Goal: Information Seeking & Learning: Find specific fact

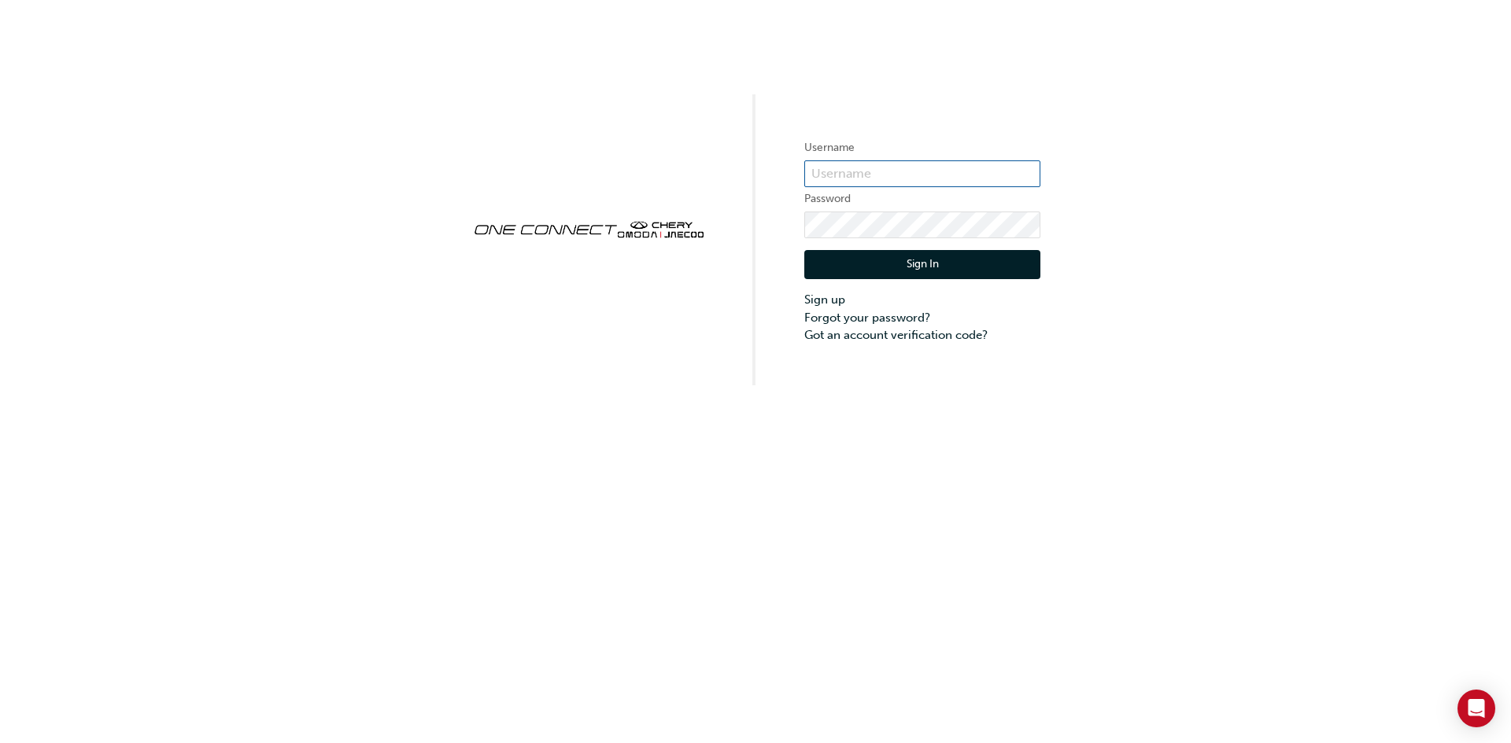
type input "CHAU0428"
click at [864, 254] on button "Sign In" at bounding box center [922, 265] width 236 height 30
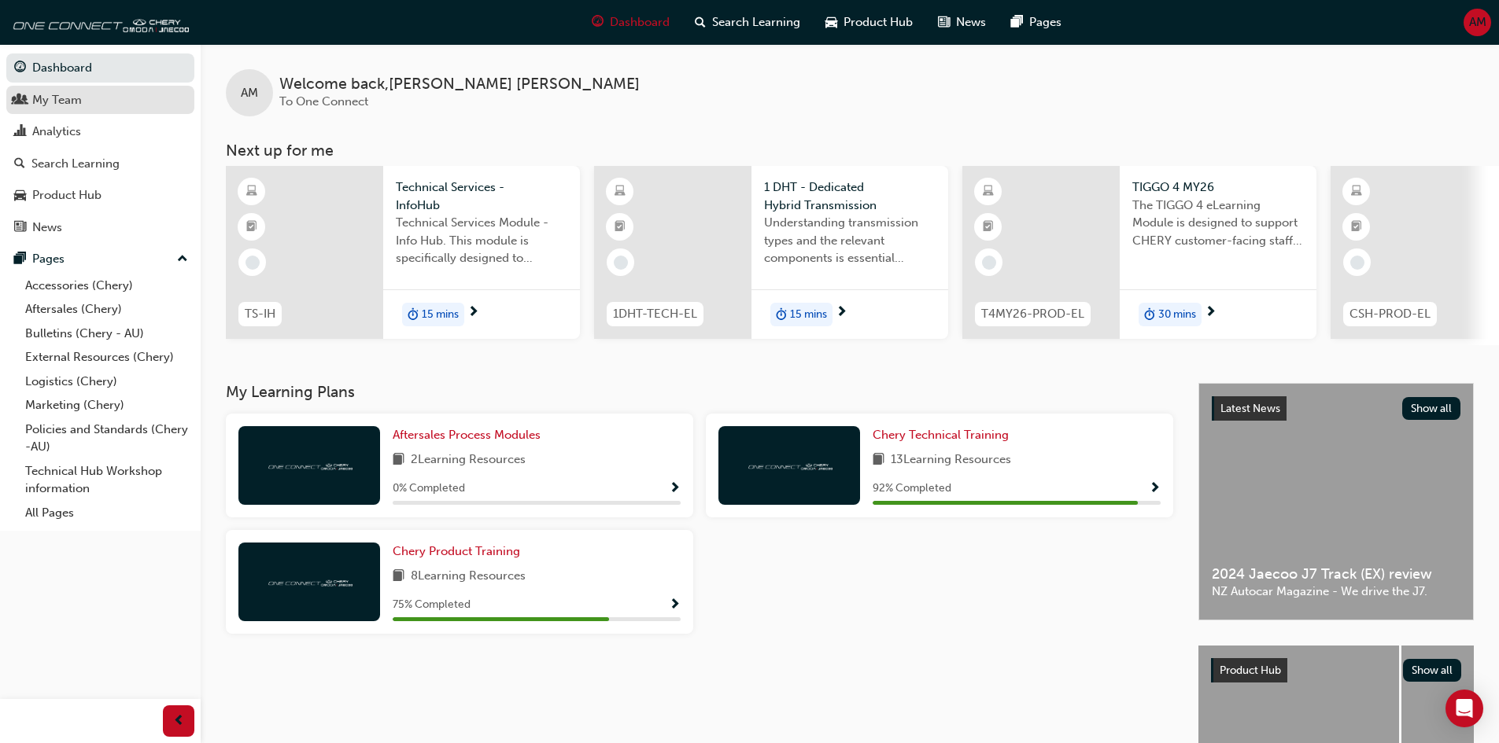
click at [90, 98] on div "My Team" at bounding box center [100, 100] width 172 height 20
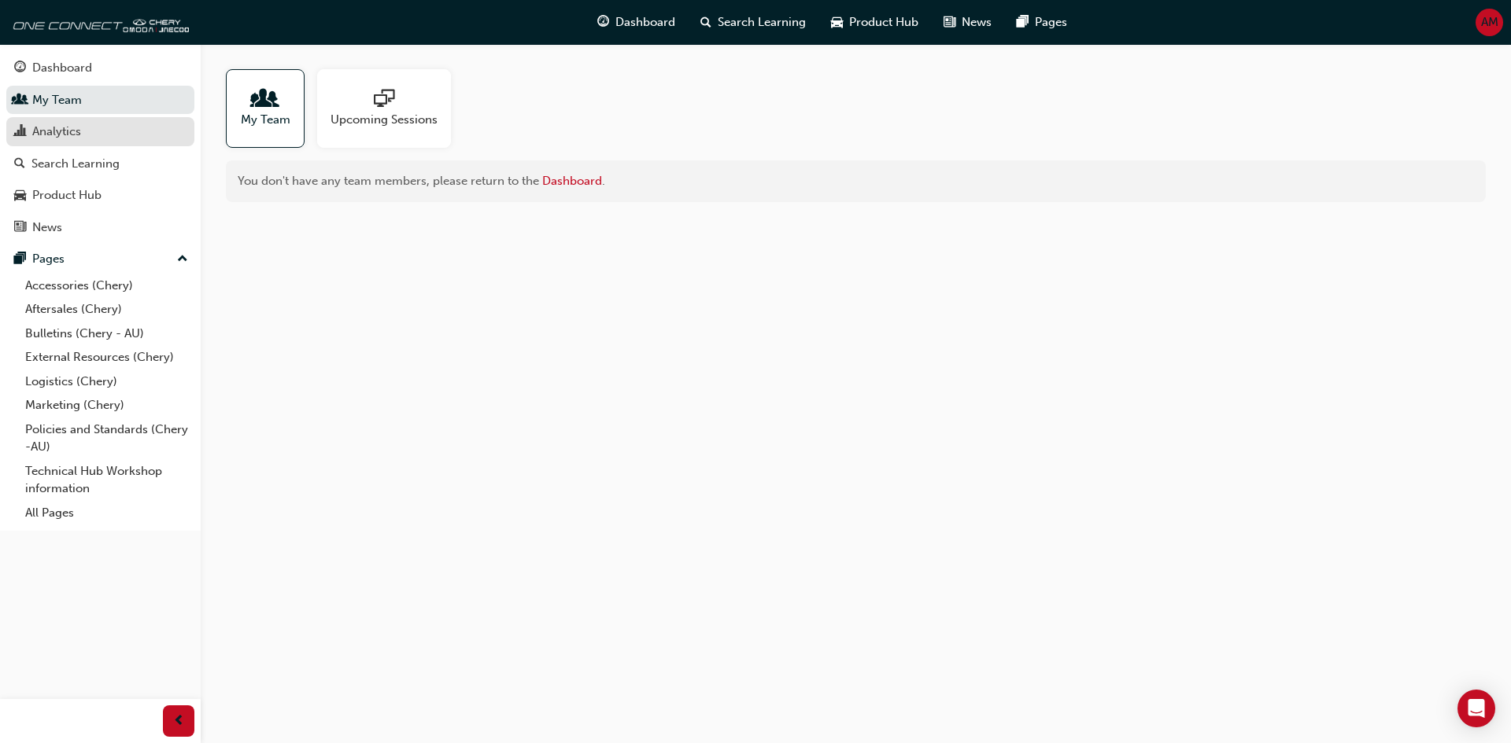
click at [103, 142] on link "Analytics" at bounding box center [100, 131] width 188 height 29
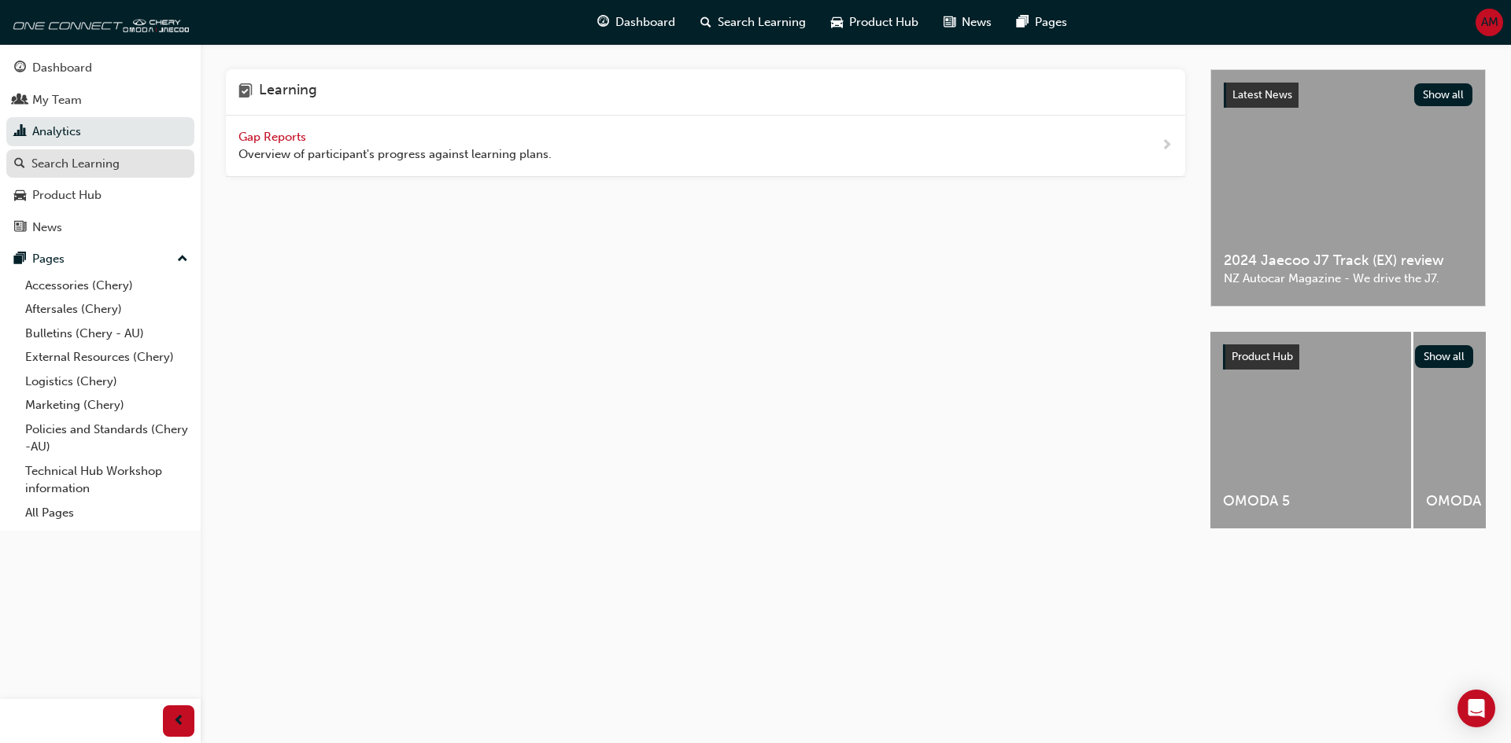
click at [104, 161] on div "Search Learning" at bounding box center [75, 164] width 88 height 18
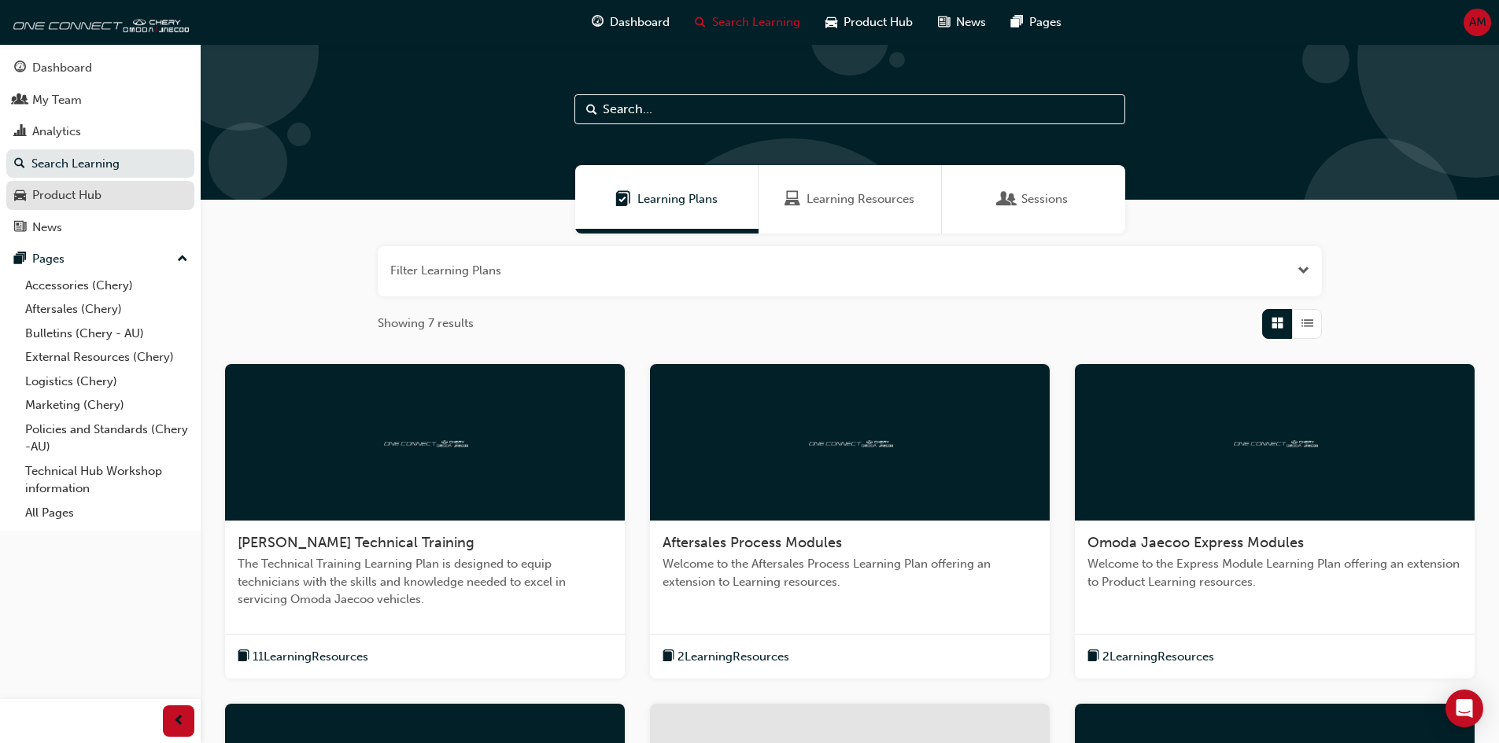
click at [116, 189] on div "Product Hub" at bounding box center [100, 196] width 172 height 20
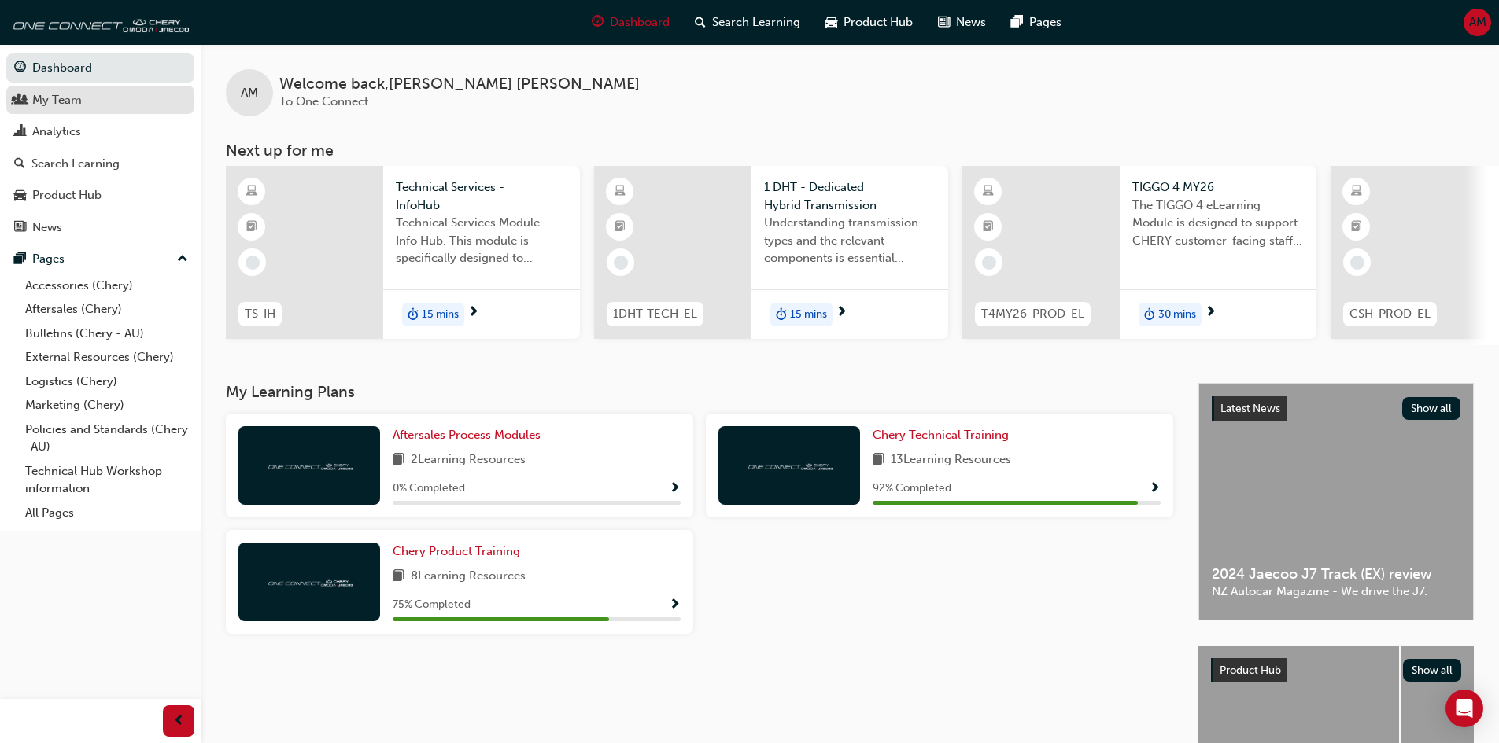
click at [104, 95] on div "My Team" at bounding box center [100, 100] width 172 height 20
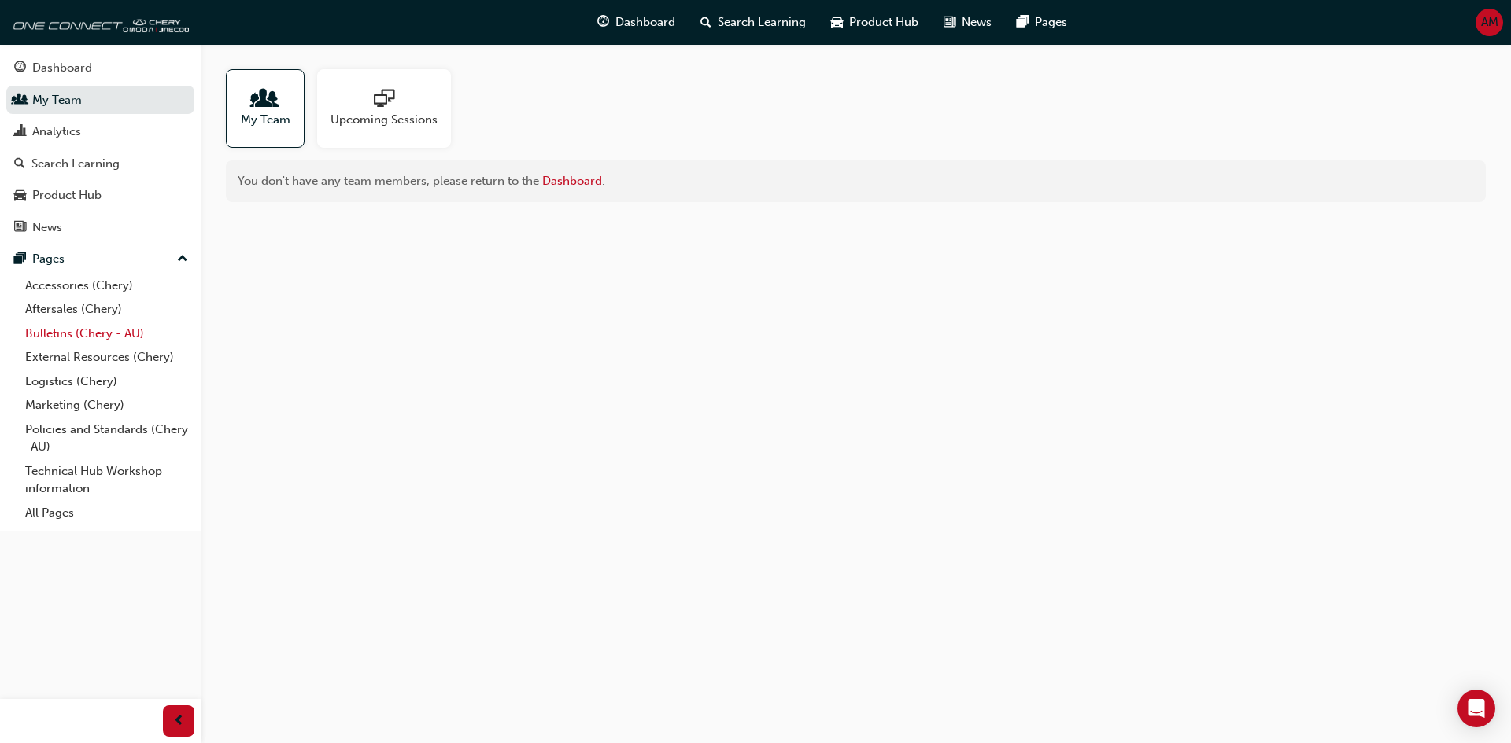
click at [160, 324] on link "Bulletins (Chery - AU)" at bounding box center [106, 334] width 175 height 24
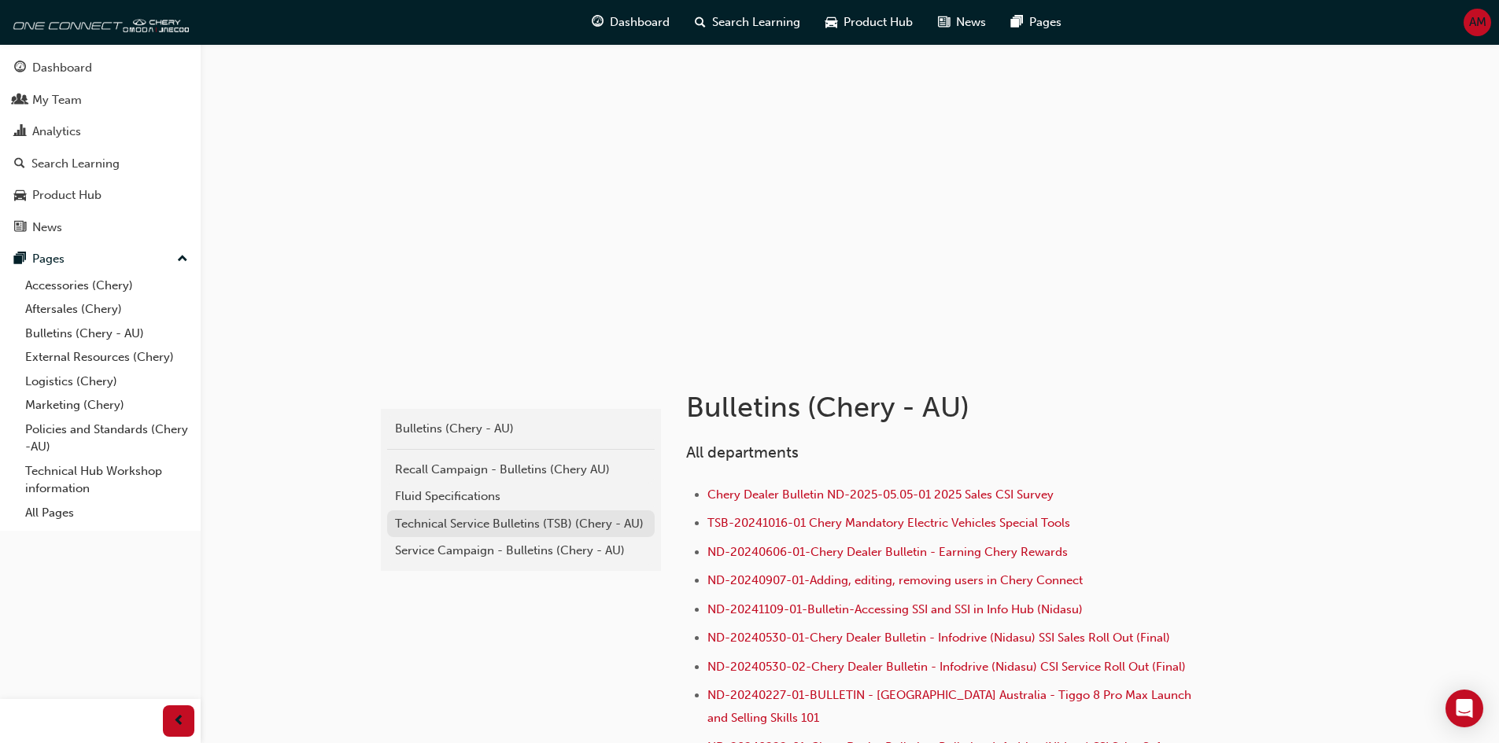
click at [508, 515] on div "Technical Service Bulletins (TSB) (Chery - AU)" at bounding box center [521, 524] width 252 height 18
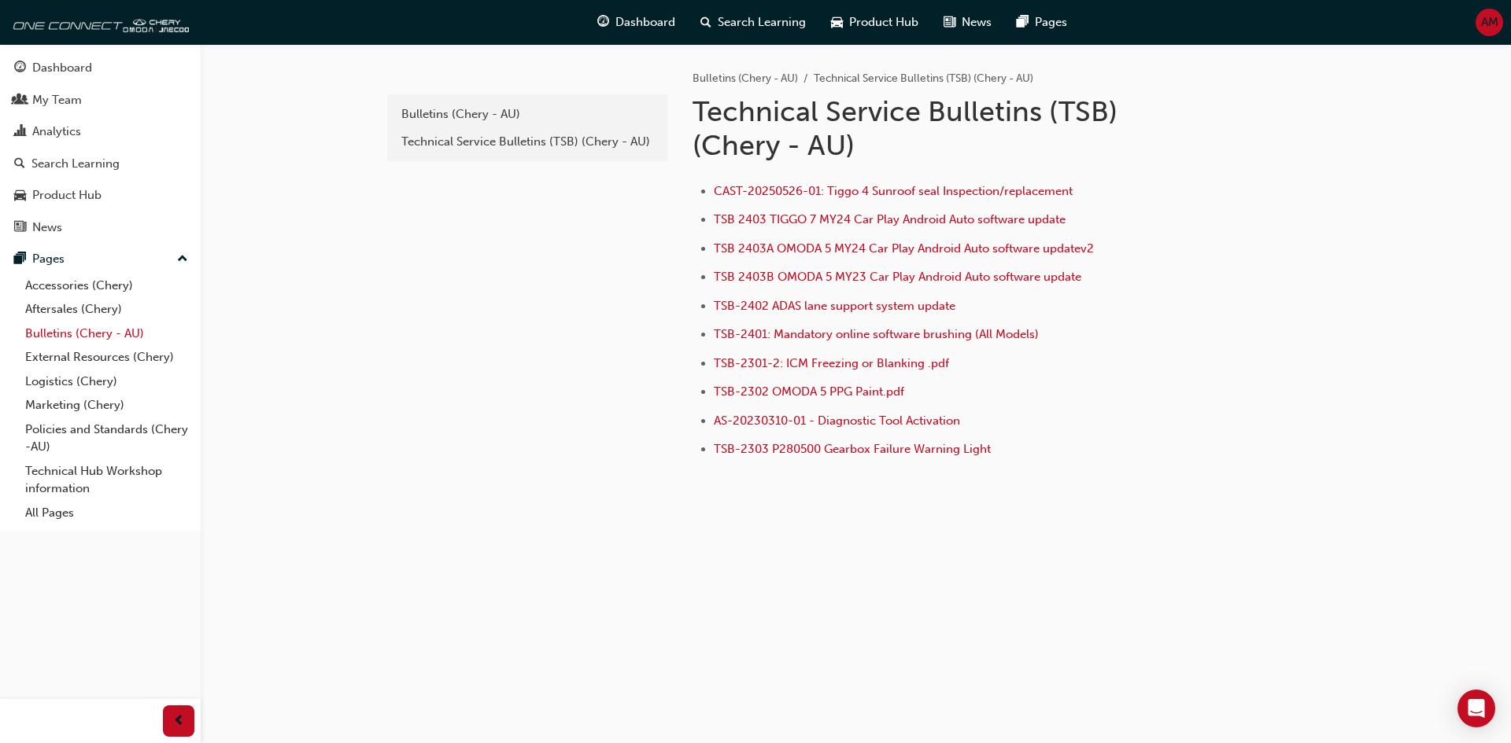
click at [97, 333] on link "Bulletins (Chery - AU)" at bounding box center [106, 334] width 175 height 24
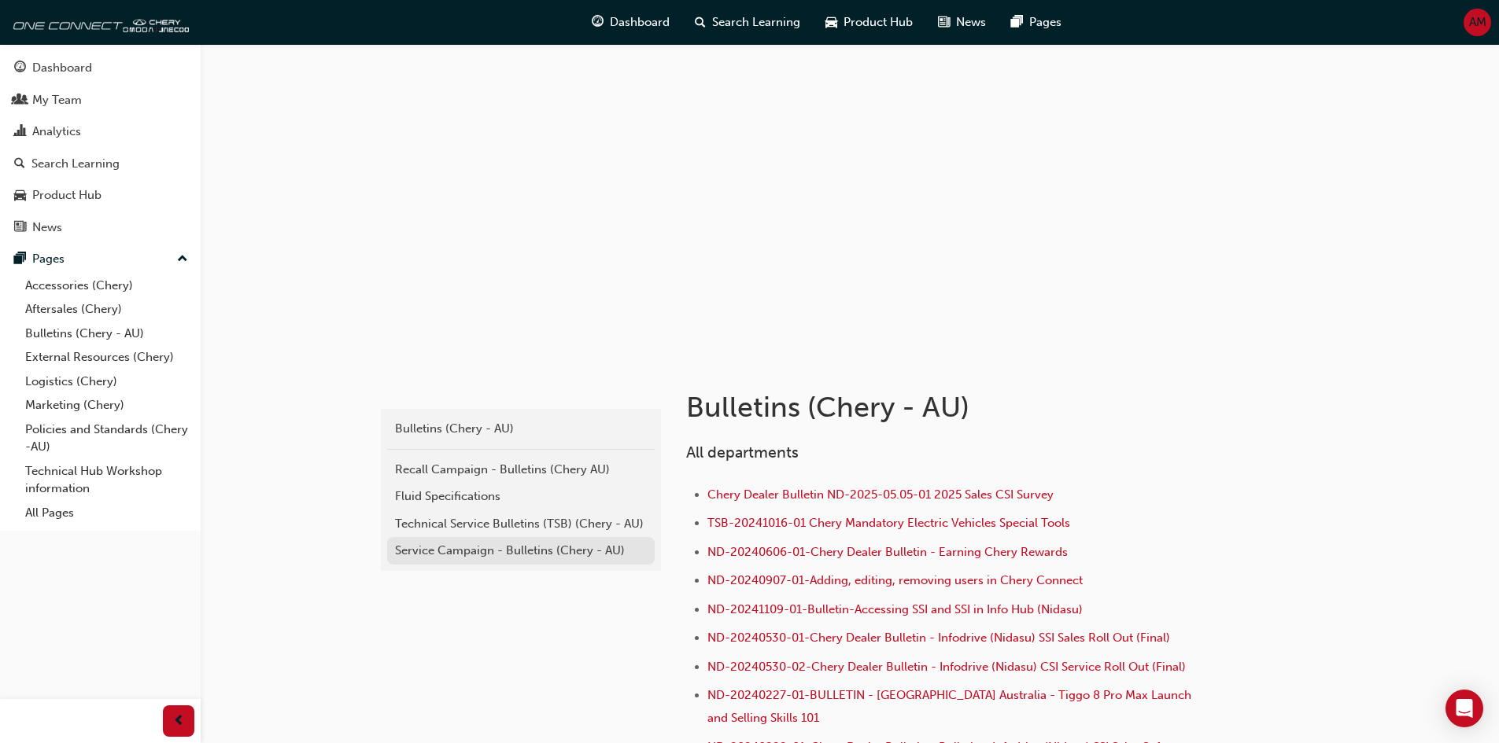
click at [501, 552] on div "Service Campaign - Bulletins (Chery - AU)" at bounding box center [521, 551] width 252 height 18
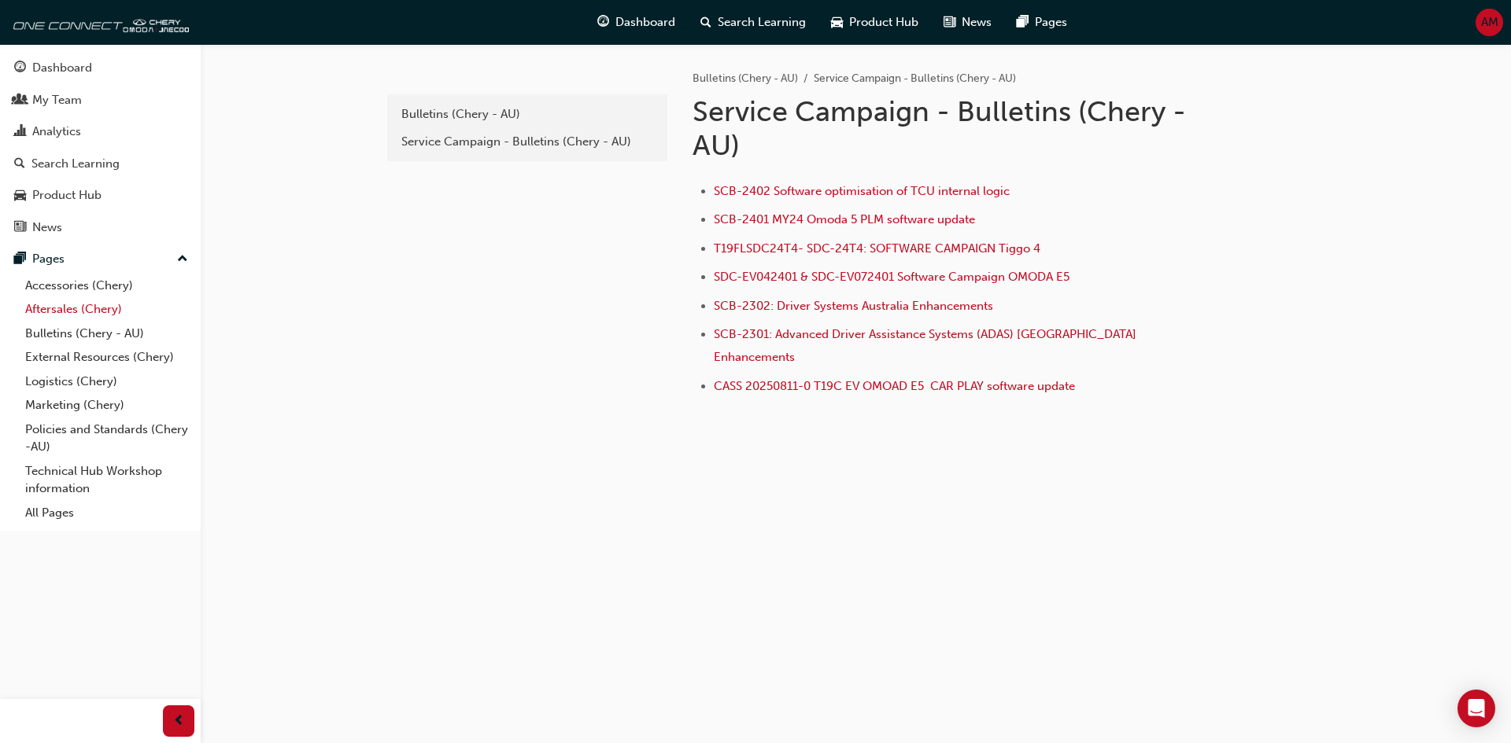
click at [107, 314] on link "Aftersales (Chery)" at bounding box center [106, 309] width 175 height 24
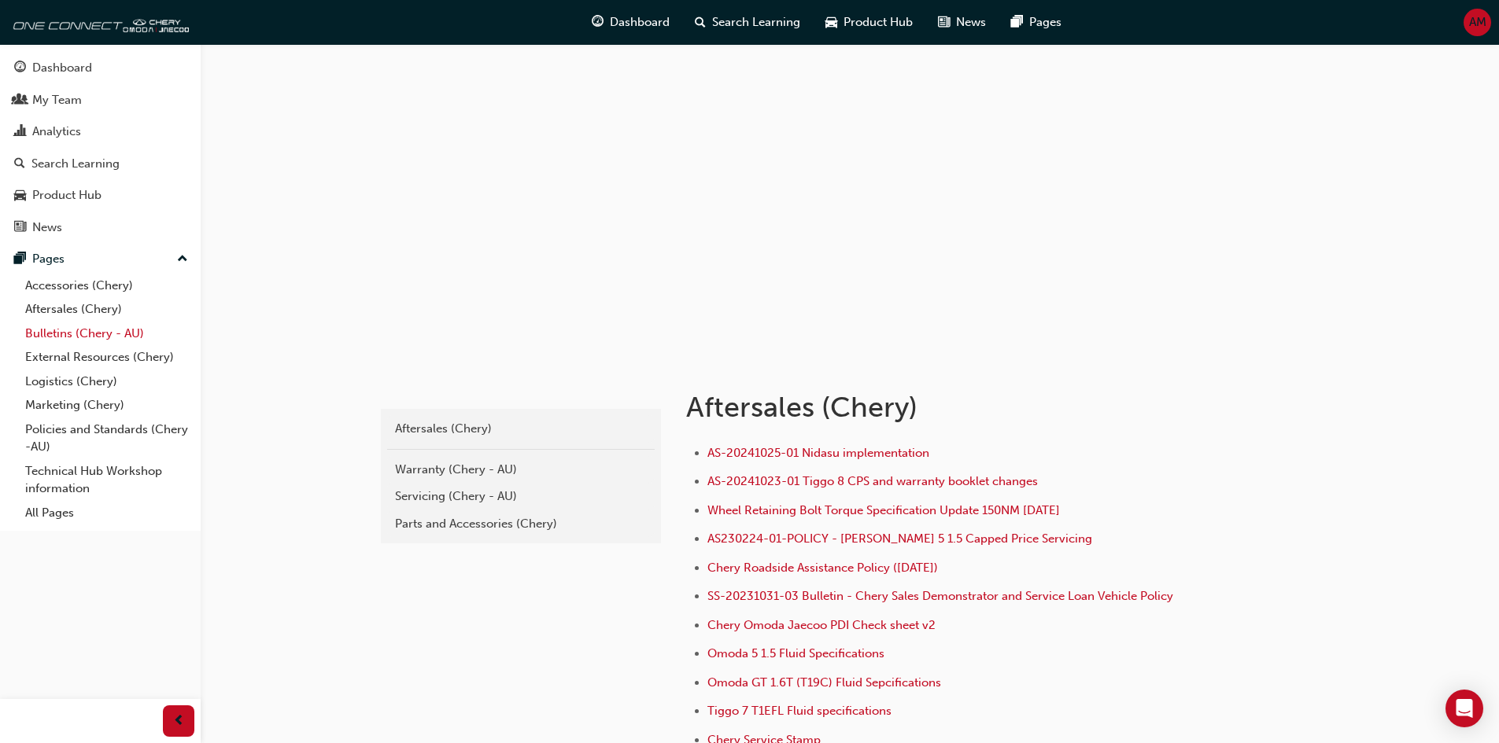
click at [105, 333] on link "Bulletins (Chery - AU)" at bounding box center [106, 334] width 175 height 24
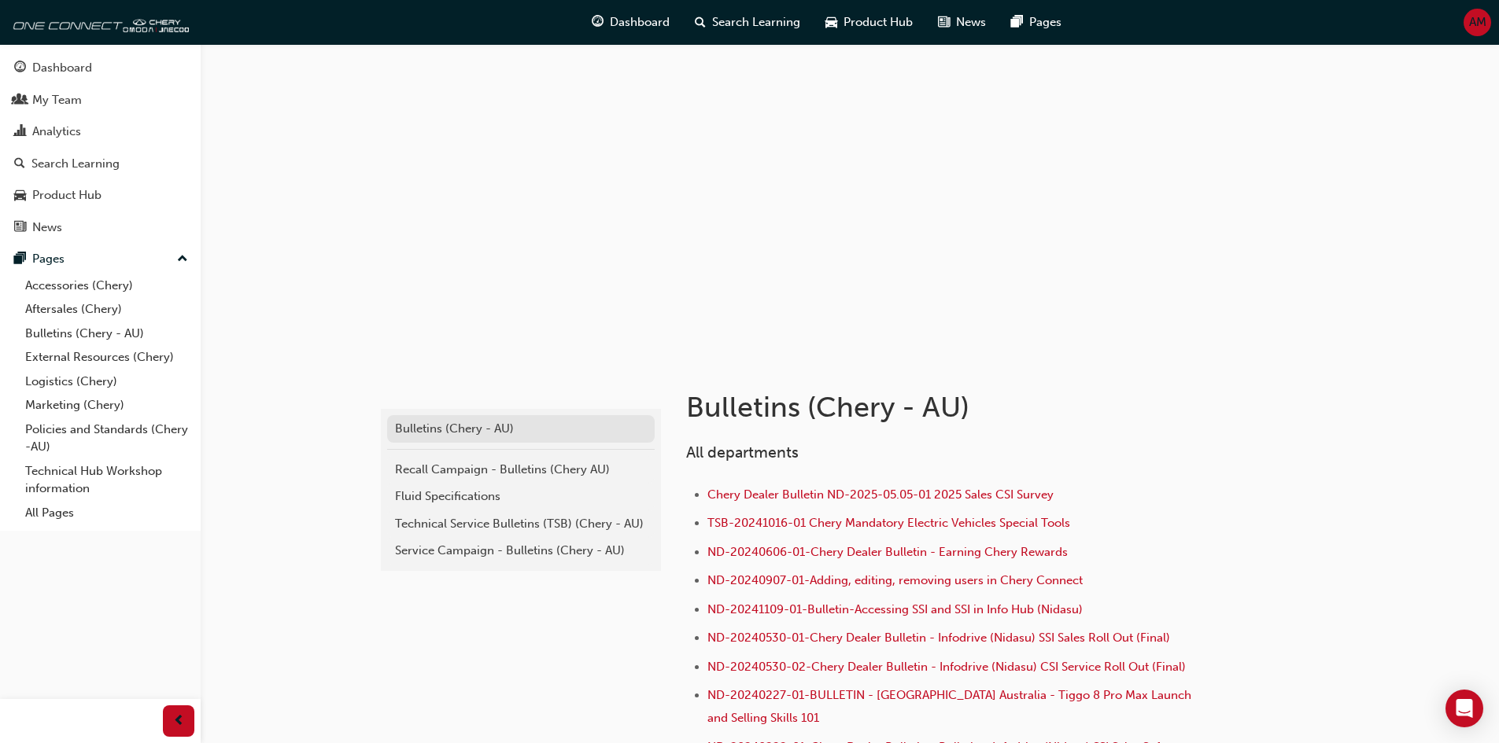
click at [517, 425] on div "Bulletins (Chery - AU)" at bounding box center [521, 429] width 252 height 18
click at [510, 533] on link "Technical Service Bulletins (TSB) (Chery - AU)" at bounding box center [521, 525] width 268 height 28
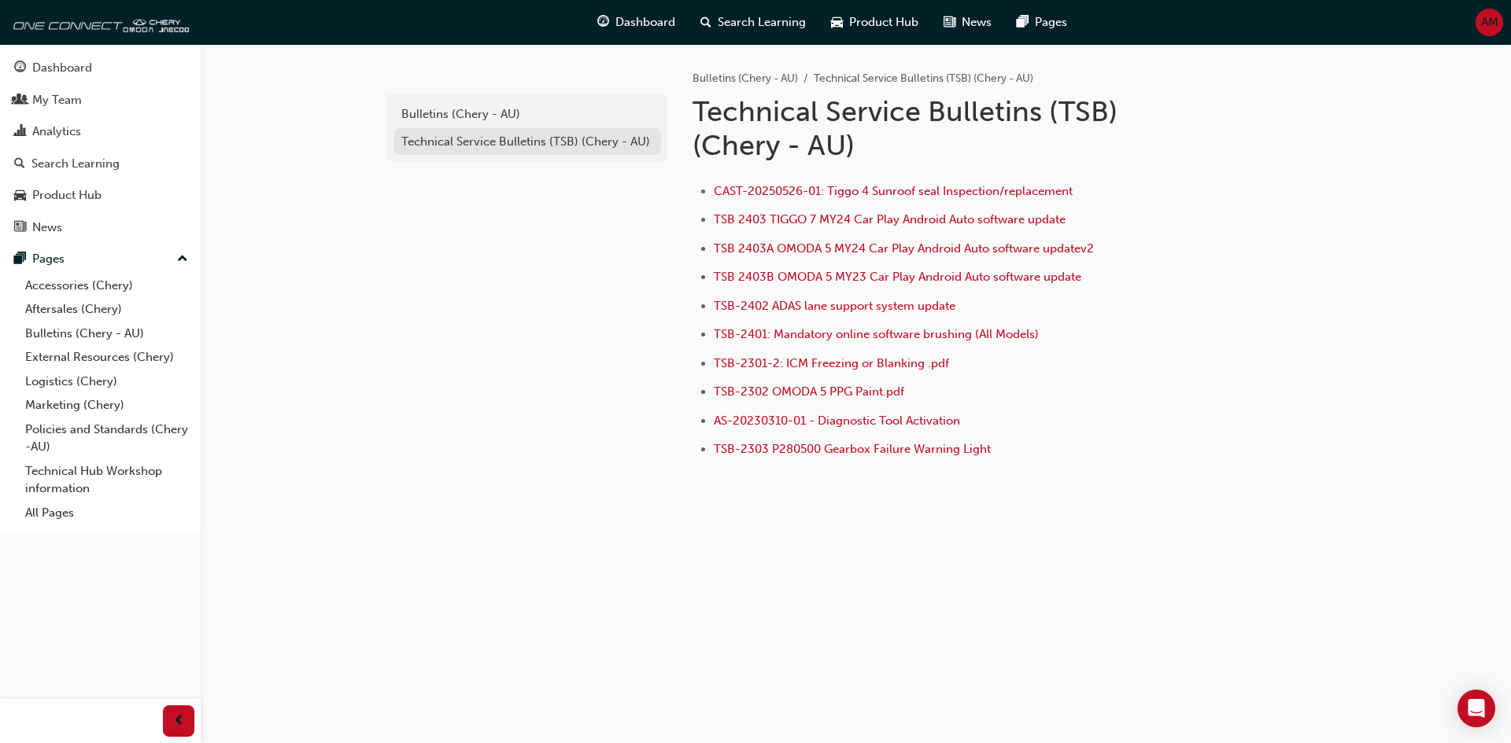
click at [492, 139] on div "Technical Service Bulletins (TSB) (Chery - AU)" at bounding box center [527, 142] width 252 height 18
click at [544, 112] on div "Bulletins (Chery - AU)" at bounding box center [527, 114] width 252 height 18
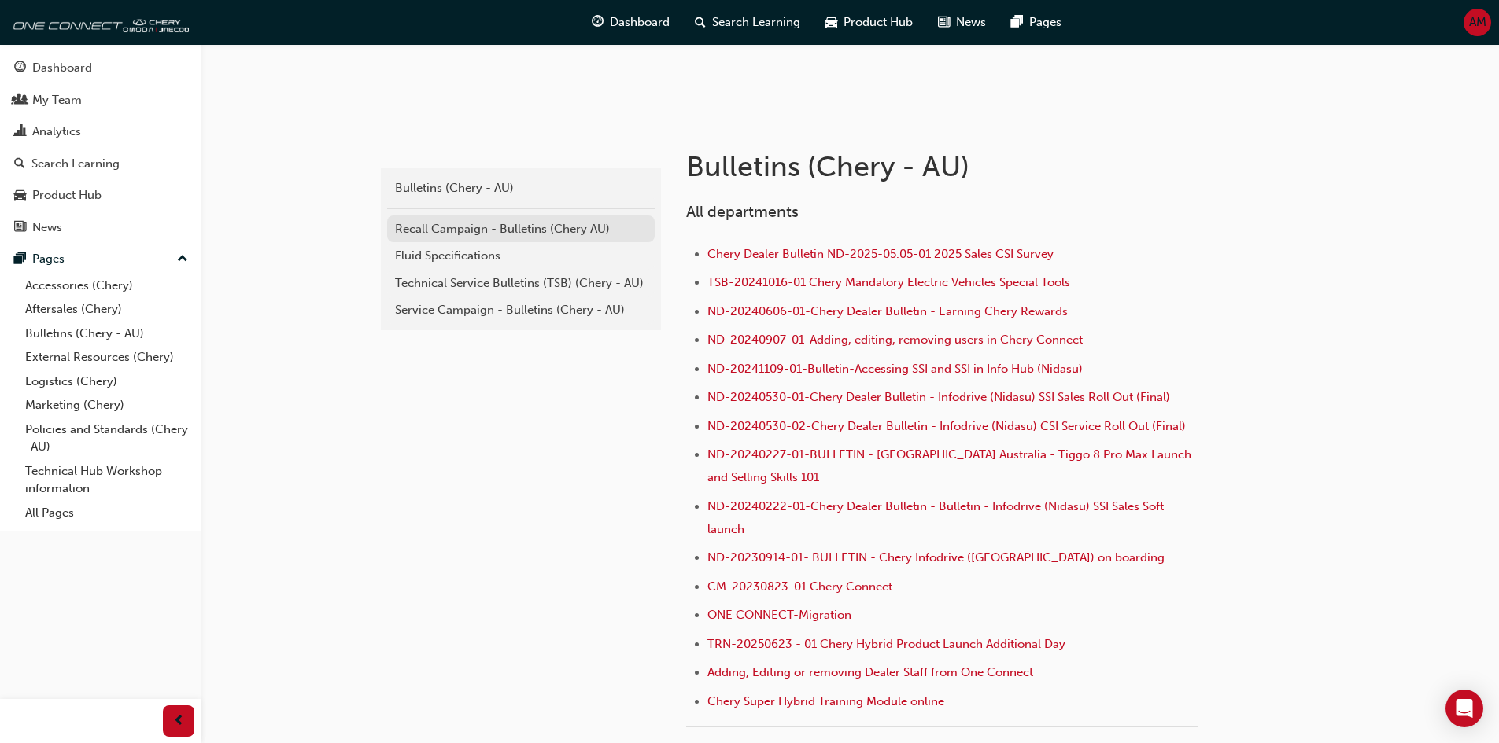
scroll to position [79, 0]
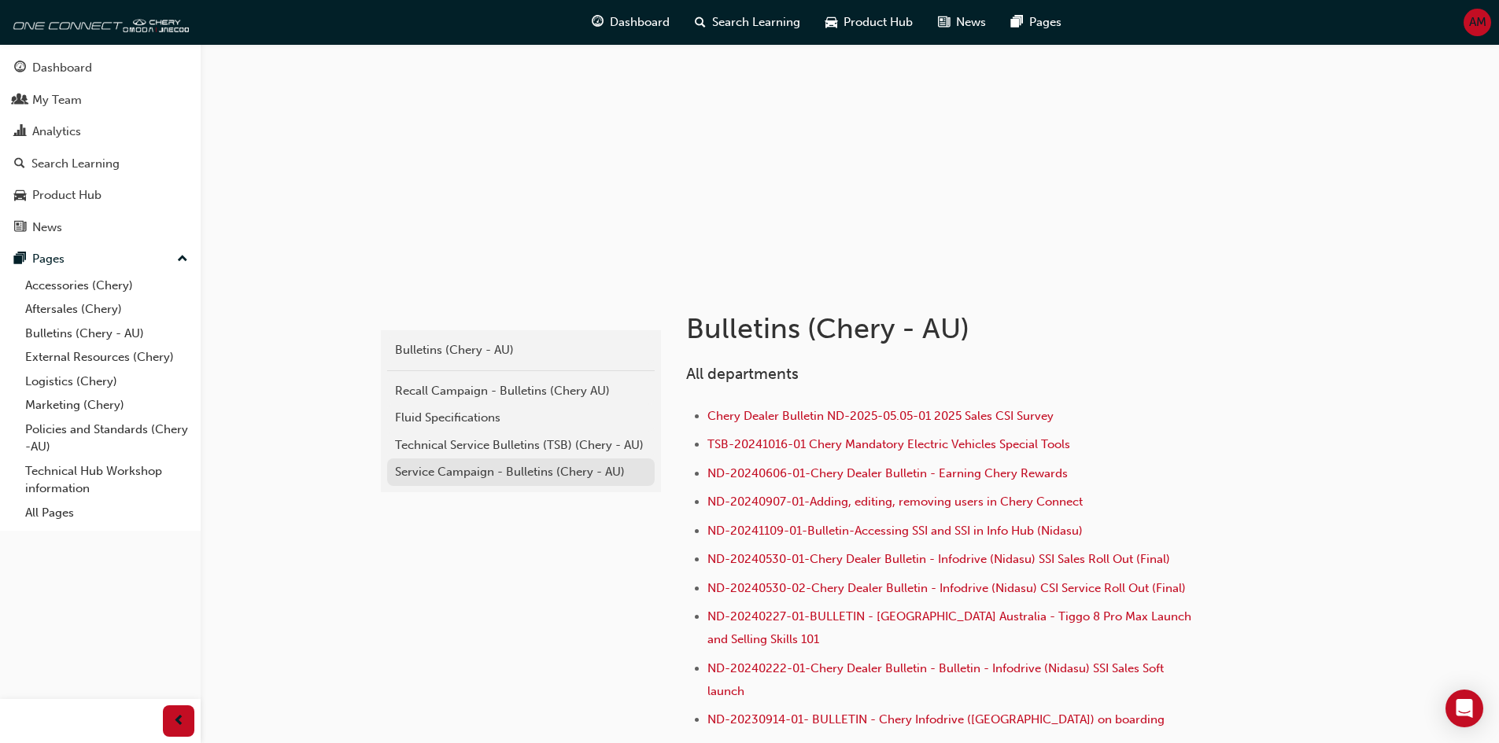
click at [556, 474] on div "Service Campaign - Bulletins (Chery - AU)" at bounding box center [521, 472] width 252 height 18
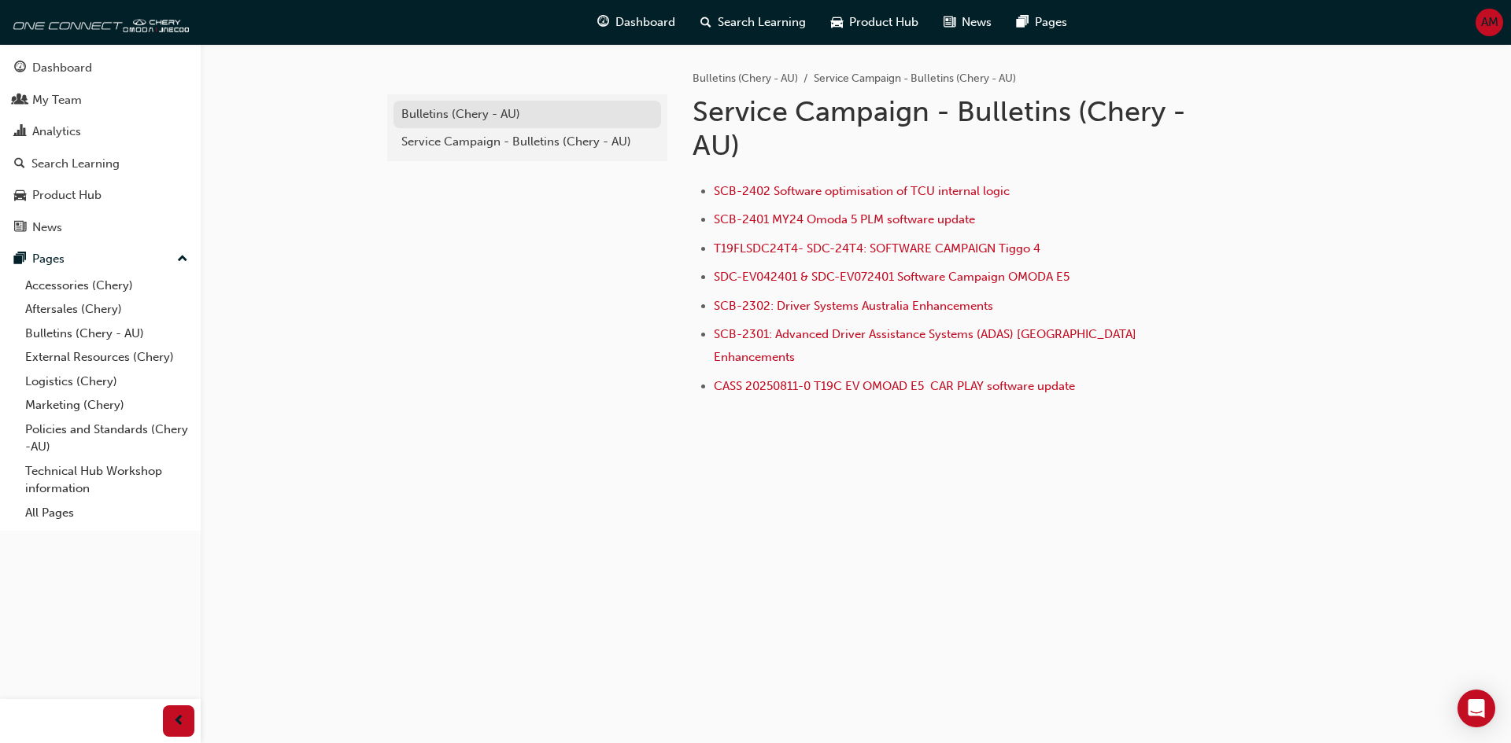
click at [538, 116] on div "Bulletins (Chery - AU)" at bounding box center [527, 114] width 252 height 18
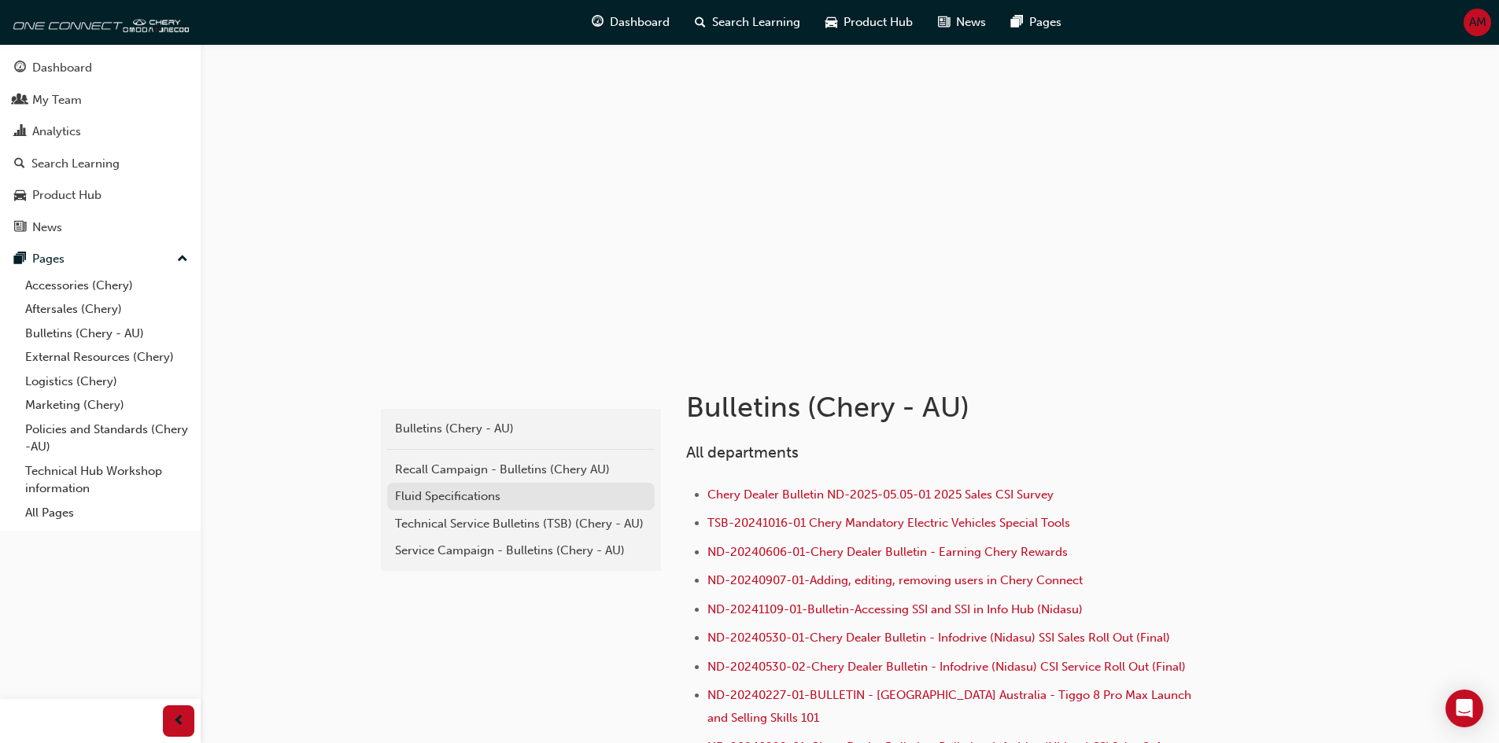
click at [496, 500] on div "Fluid Specifications" at bounding box center [521, 497] width 252 height 18
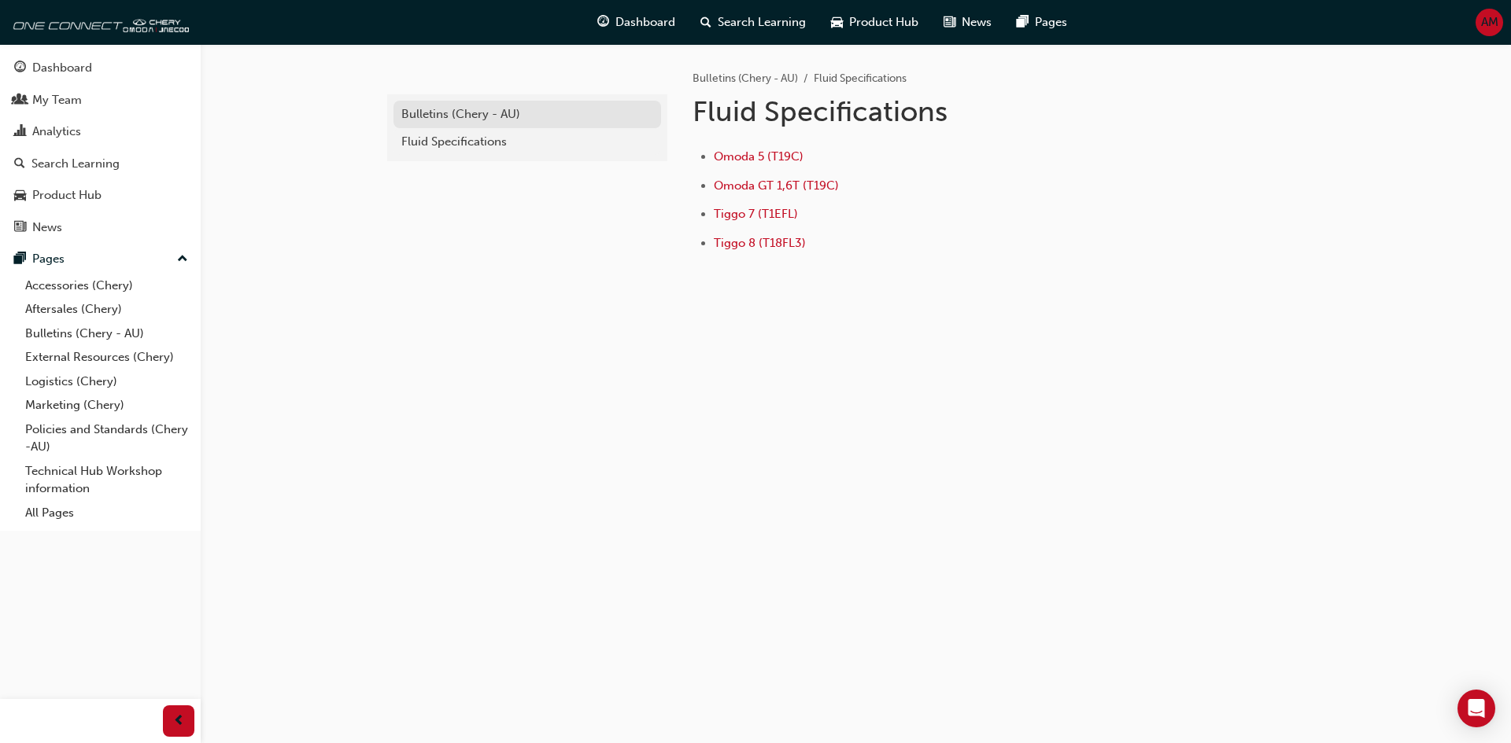
click at [475, 120] on div "Bulletins (Chery - AU)" at bounding box center [527, 114] width 252 height 18
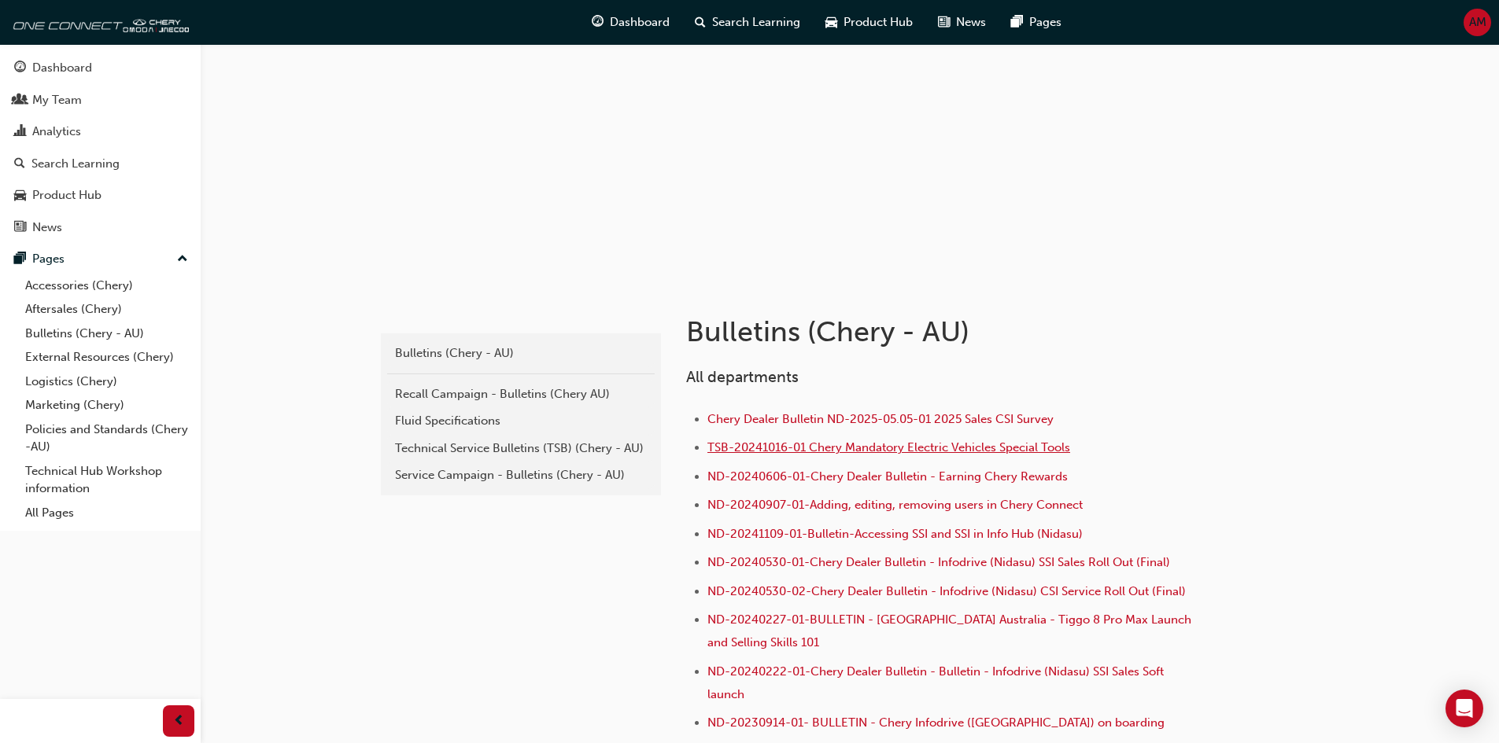
scroll to position [157, 0]
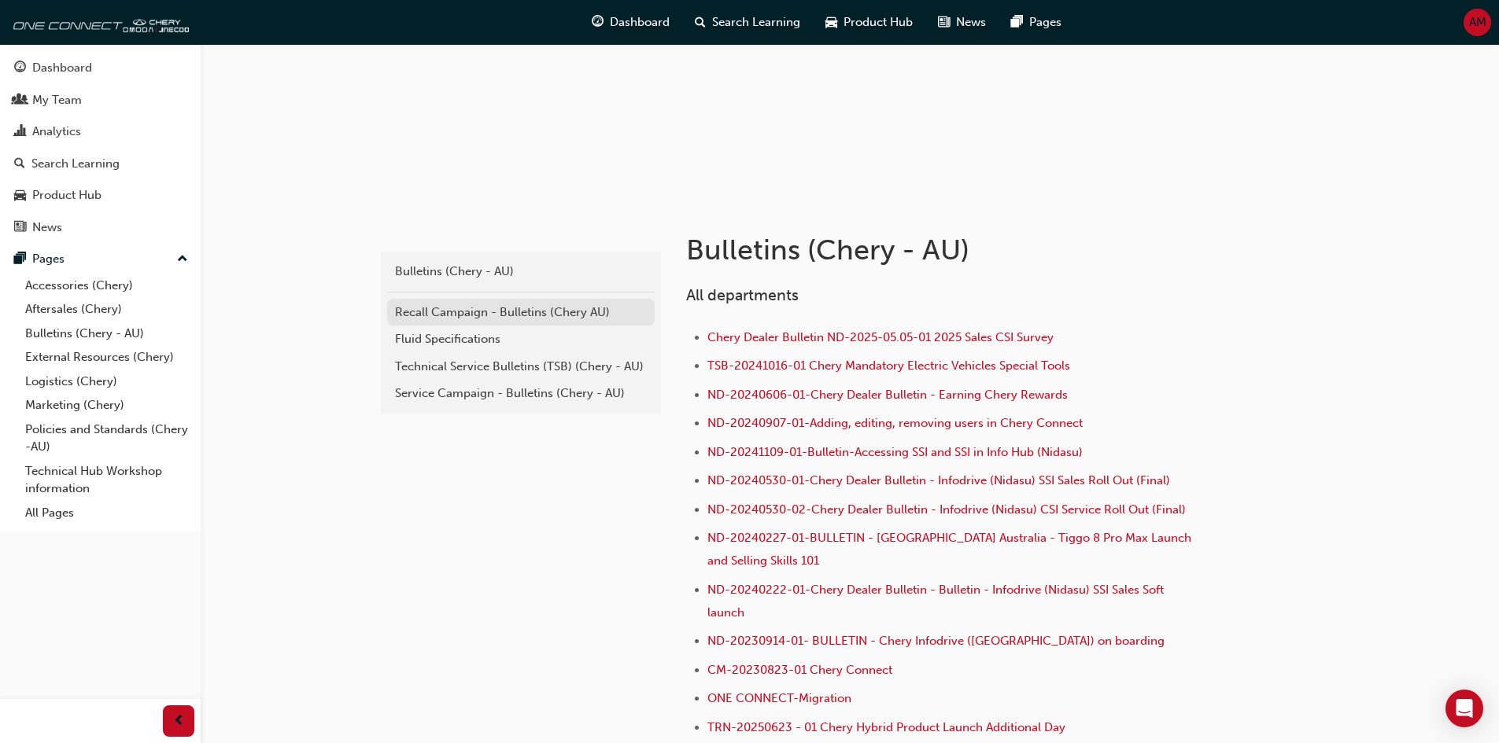
click at [463, 320] on div "Recall Campaign - Bulletins (Chery AU)" at bounding box center [521, 313] width 252 height 18
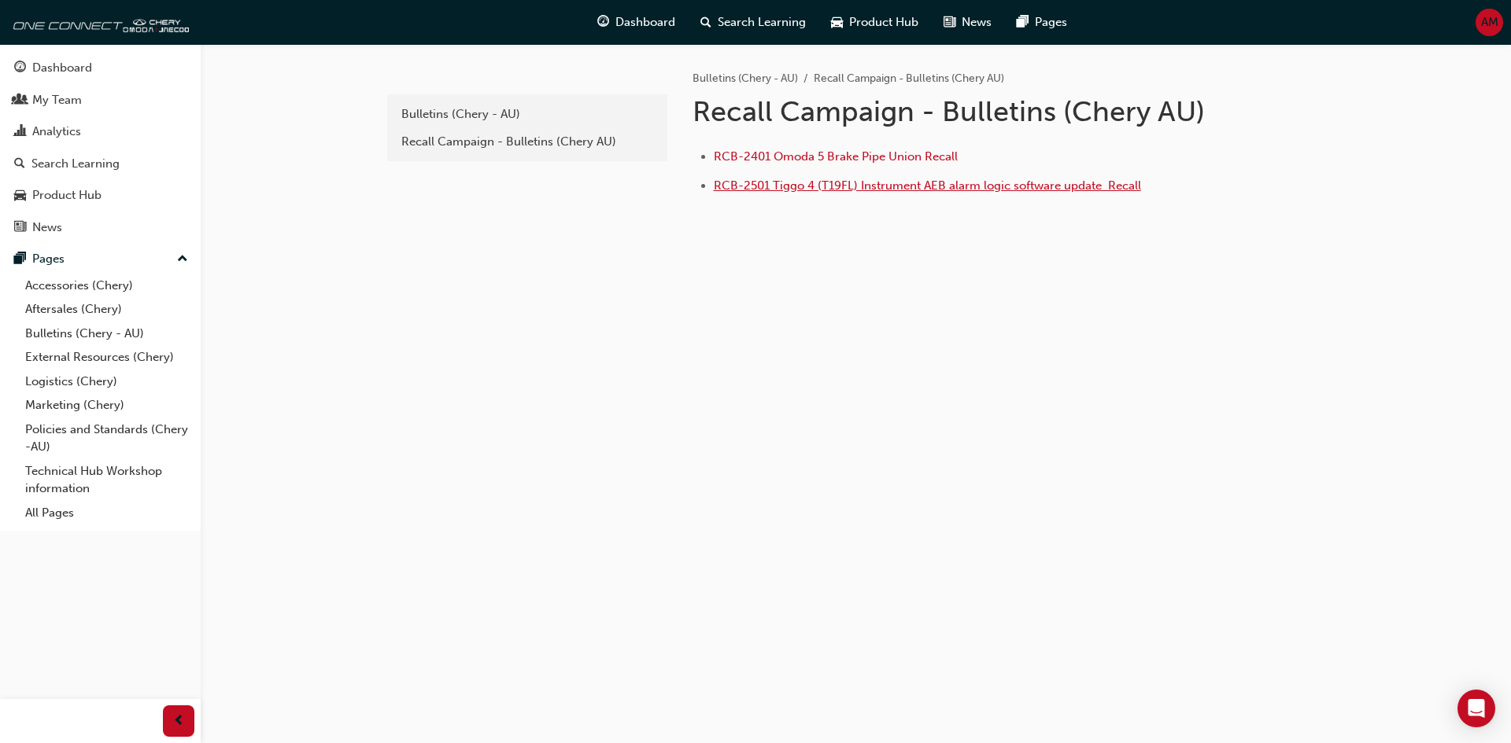
click at [810, 187] on span "RCB-2501 Tiggo 4 (T19FL) Instrument AEB alarm logic software update ﻿ Recall" at bounding box center [927, 186] width 427 height 14
